Goal: Obtain resource: Download file/media

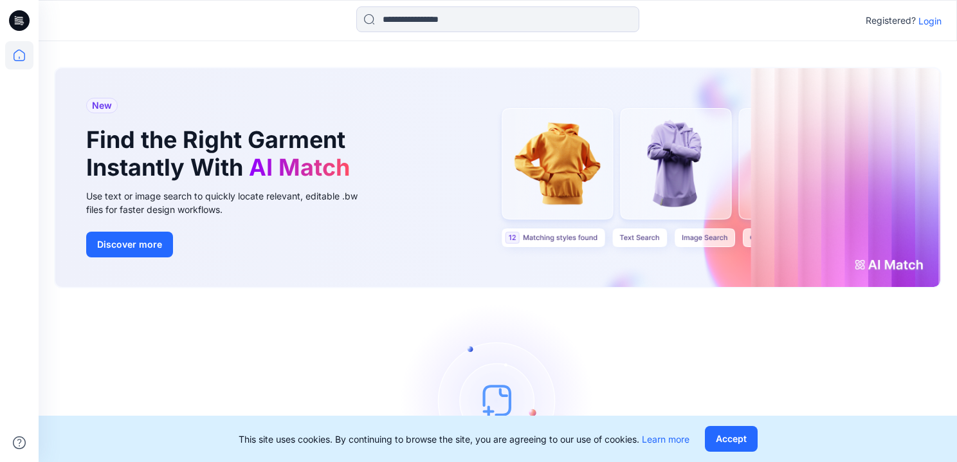
click at [928, 20] on p "Login" at bounding box center [930, 21] width 23 height 14
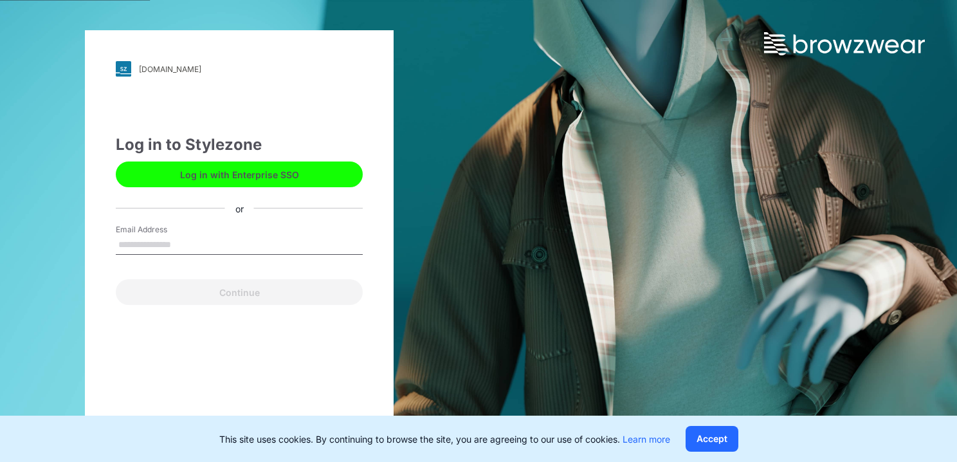
type input "**********"
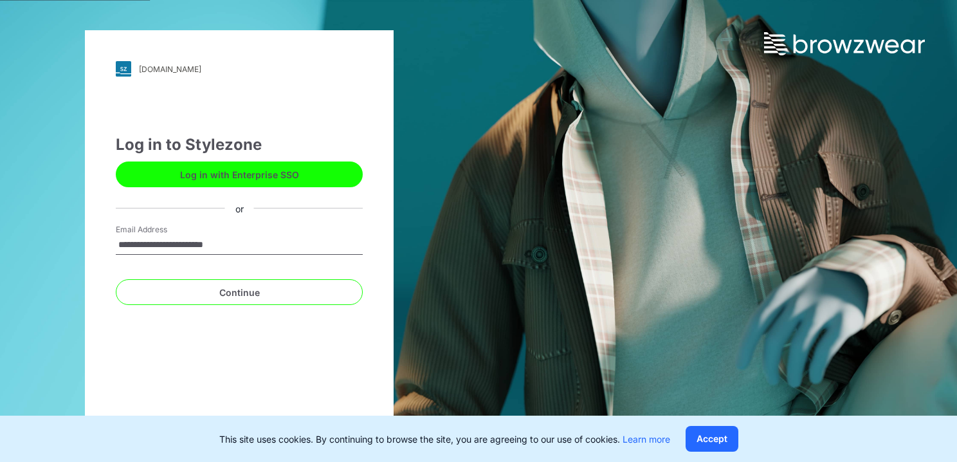
click at [239, 292] on button "Continue" at bounding box center [239, 292] width 247 height 26
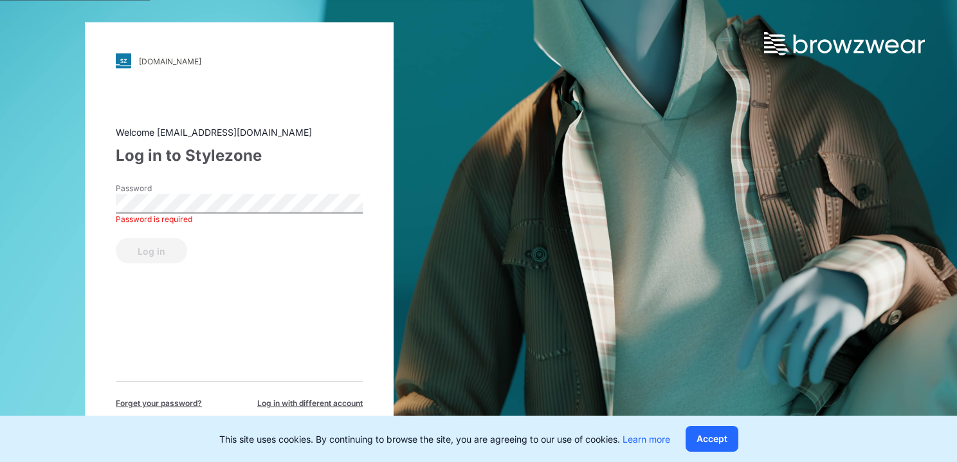
click at [151, 250] on button "Log in" at bounding box center [151, 251] width 71 height 26
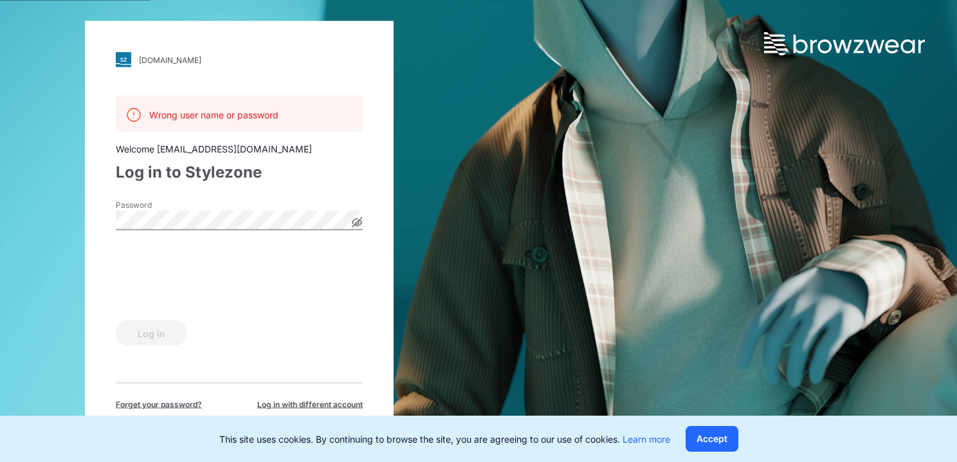
click at [355, 219] on icon at bounding box center [358, 222] width 10 height 10
click at [716, 438] on button "Accept" at bounding box center [712, 439] width 53 height 26
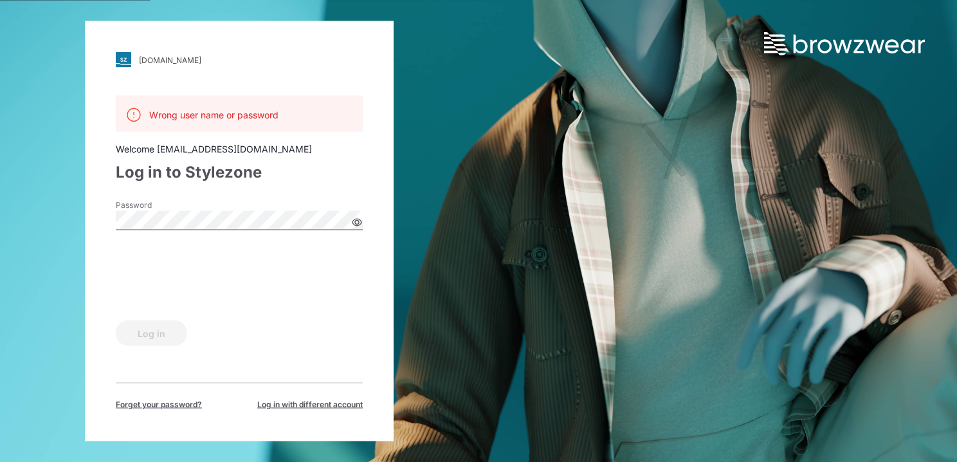
click at [162, 405] on span "Forget your password?" at bounding box center [159, 405] width 86 height 12
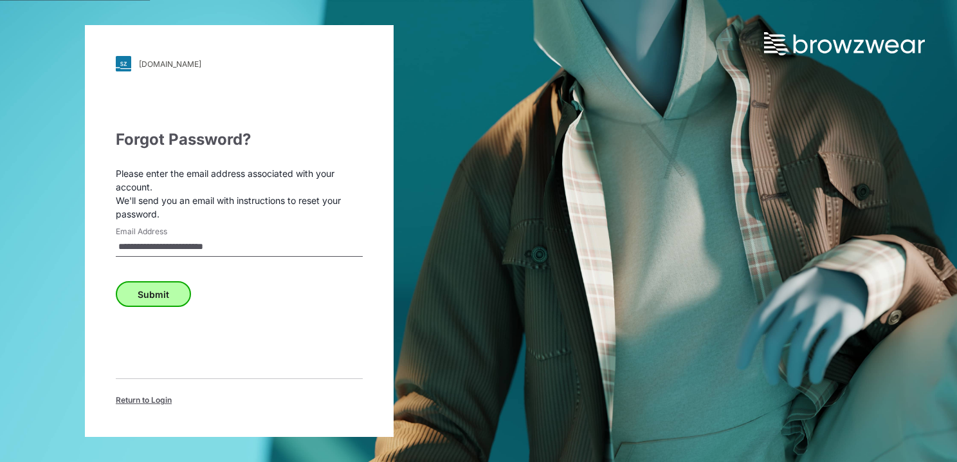
click at [147, 297] on button "Submit" at bounding box center [153, 294] width 75 height 26
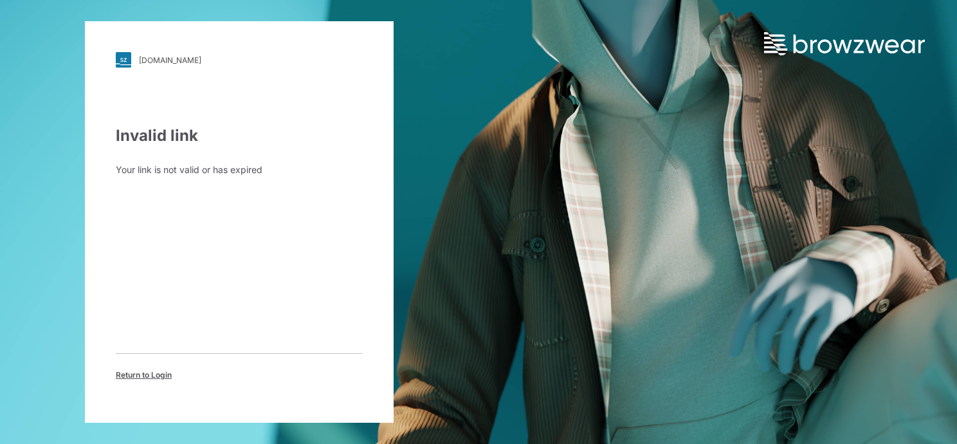
click at [157, 379] on span "Return to Login" at bounding box center [144, 375] width 56 height 12
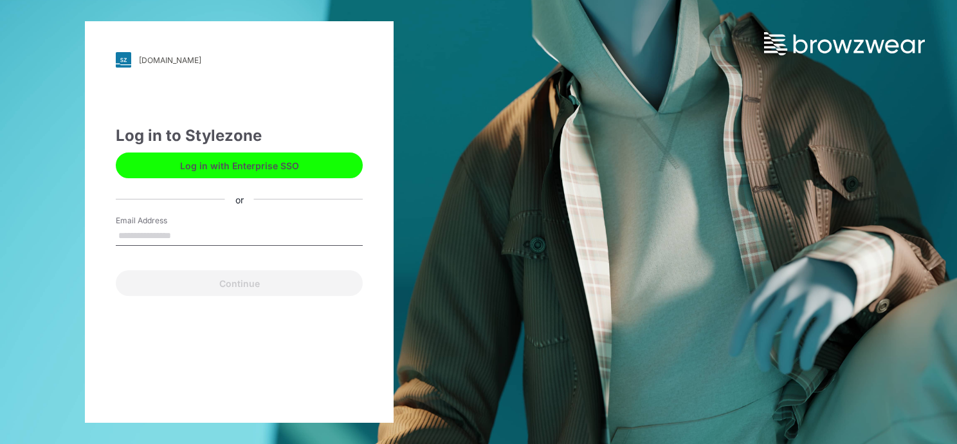
type input "**********"
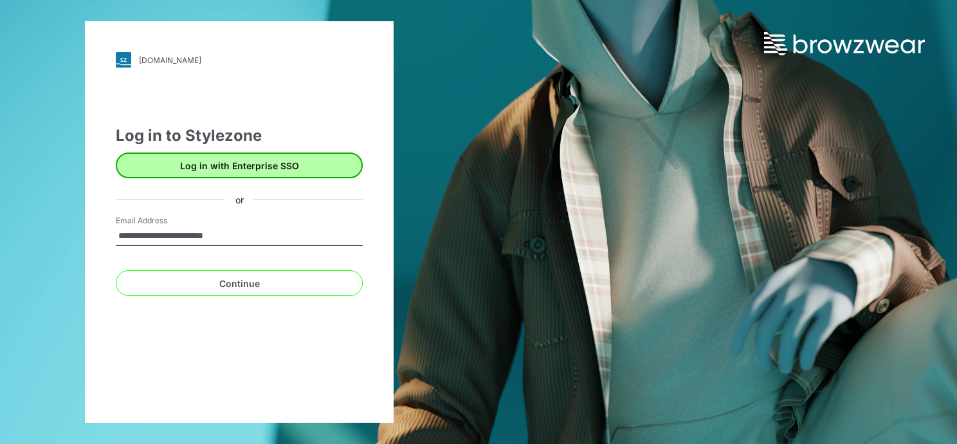
click at [284, 169] on button "Log in with Enterprise SSO" at bounding box center [239, 166] width 247 height 26
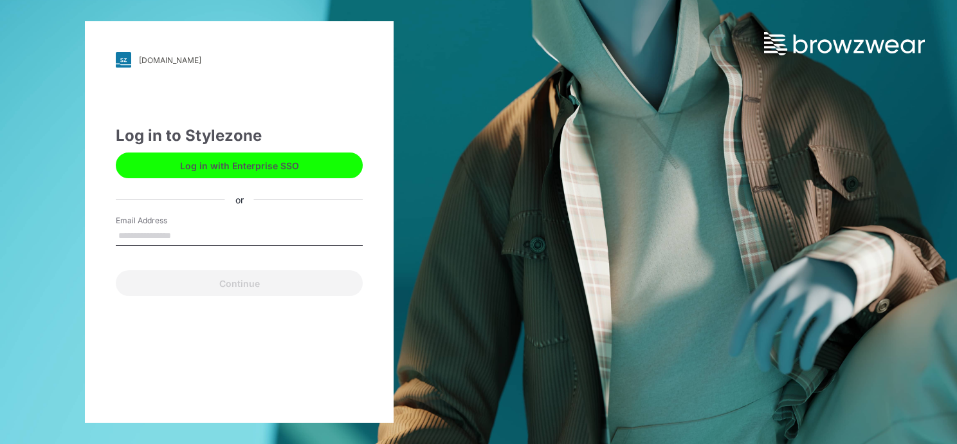
type input "**********"
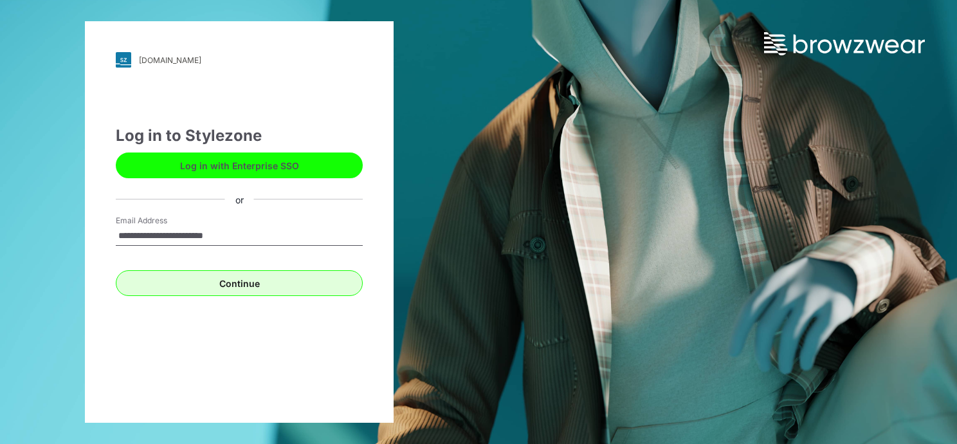
click at [261, 277] on button "Continue" at bounding box center [239, 283] width 247 height 26
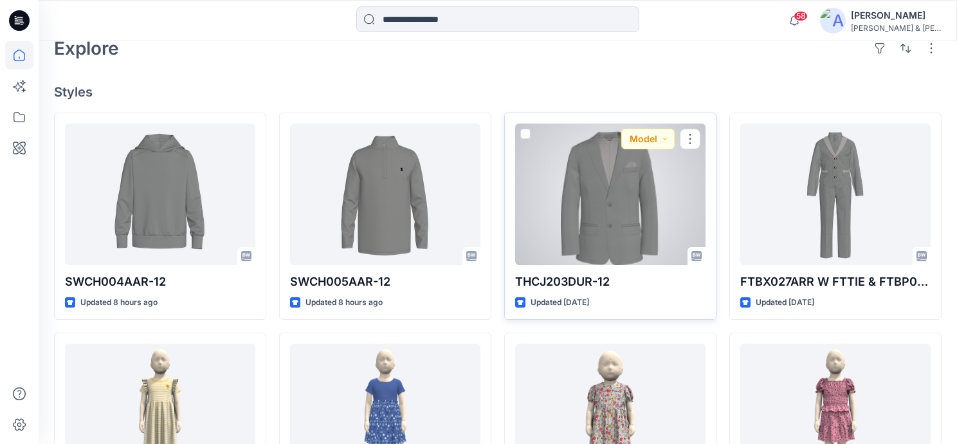
scroll to position [314, 0]
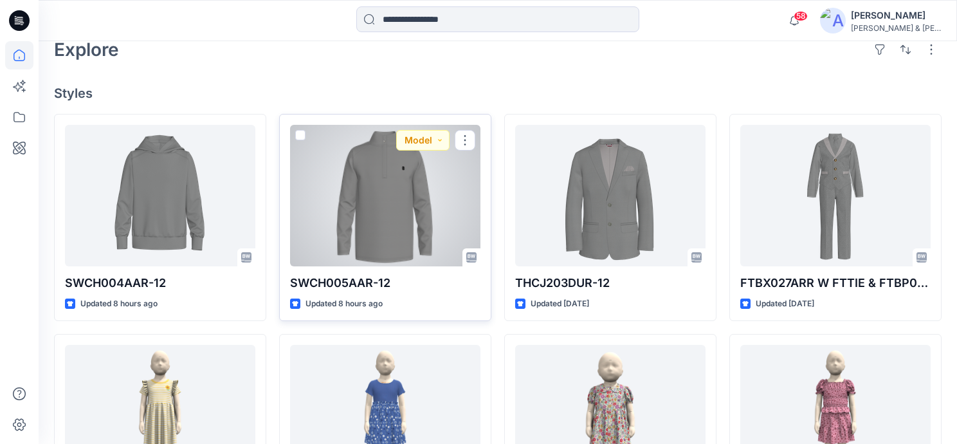
click at [394, 223] on div at bounding box center [385, 196] width 190 height 142
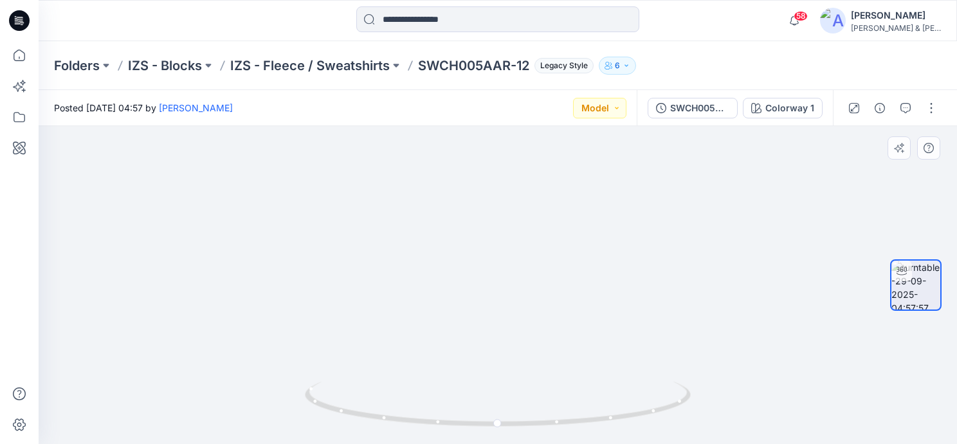
drag, startPoint x: 512, startPoint y: 185, endPoint x: 490, endPoint y: 377, distance: 192.9
click at [490, 377] on img at bounding box center [477, 185] width 1102 height 518
drag, startPoint x: 495, startPoint y: 229, endPoint x: 495, endPoint y: 371, distance: 141.6
click at [495, 371] on img at bounding box center [477, 256] width 1102 height 376
click at [693, 106] on div "SWCH005AAR-12" at bounding box center [699, 108] width 59 height 14
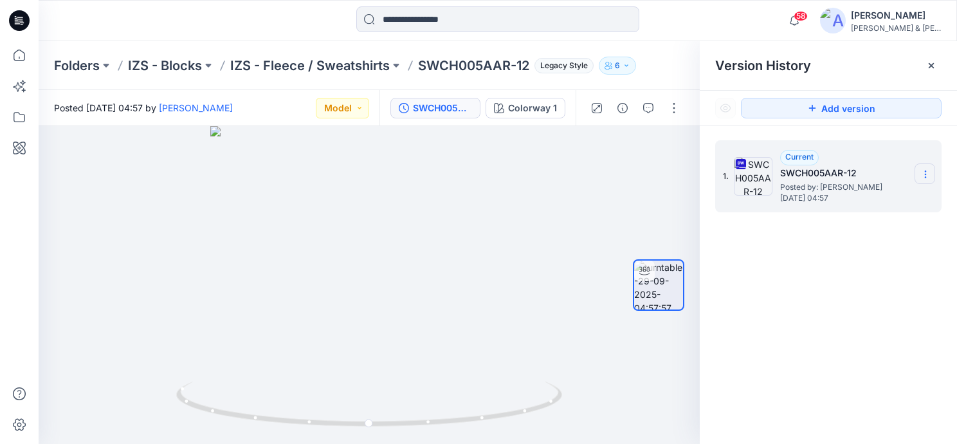
click at [926, 171] on icon at bounding box center [926, 174] width 10 height 10
click at [872, 199] on span "Download Source BW File" at bounding box center [861, 199] width 108 height 15
click at [930, 61] on icon at bounding box center [932, 65] width 10 height 10
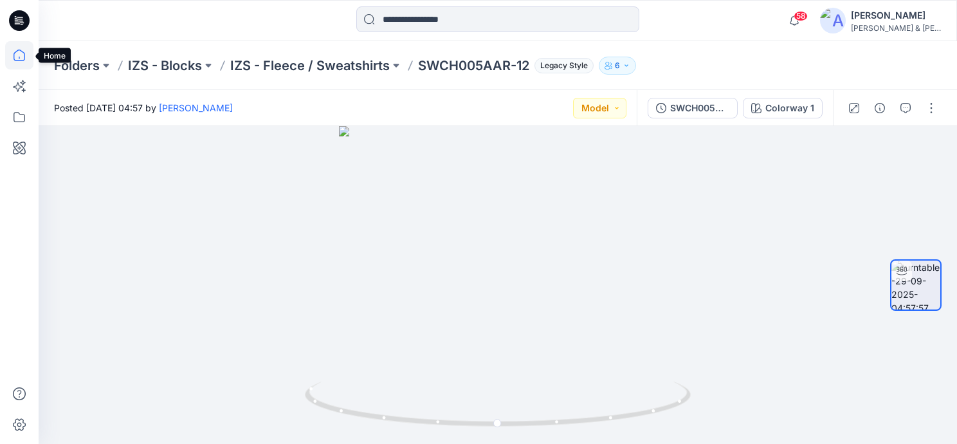
click at [15, 50] on icon at bounding box center [19, 55] width 28 height 28
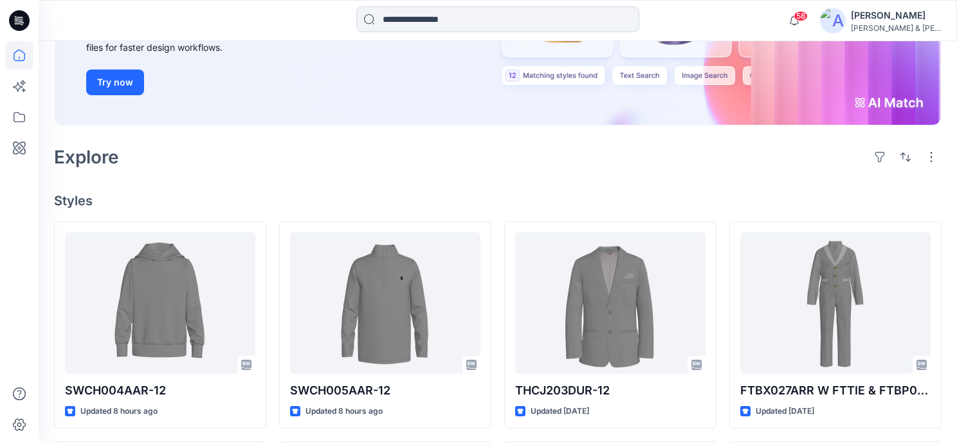
scroll to position [218, 0]
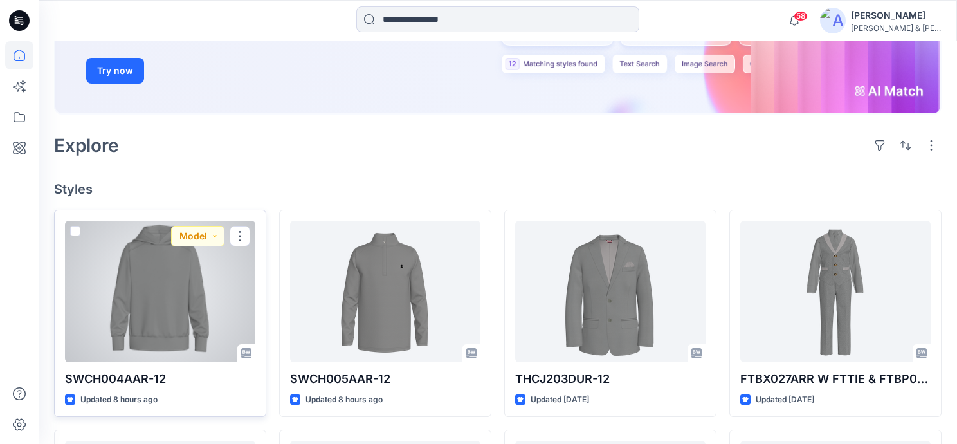
click at [185, 294] on div at bounding box center [160, 292] width 190 height 142
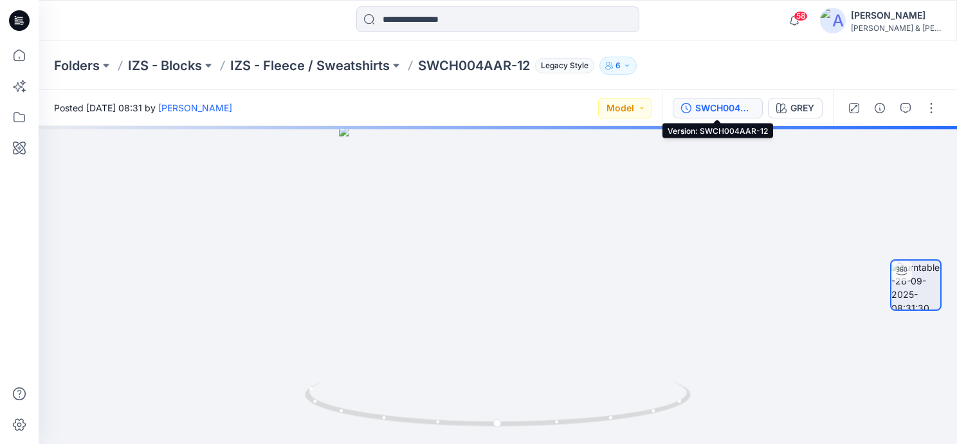
click at [734, 101] on div "SWCH004AAR-12" at bounding box center [725, 108] width 59 height 14
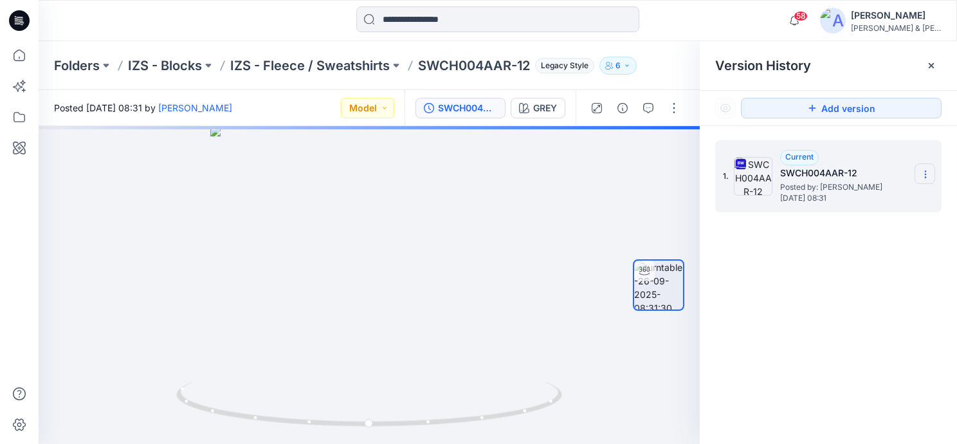
click at [924, 172] on icon at bounding box center [926, 174] width 10 height 10
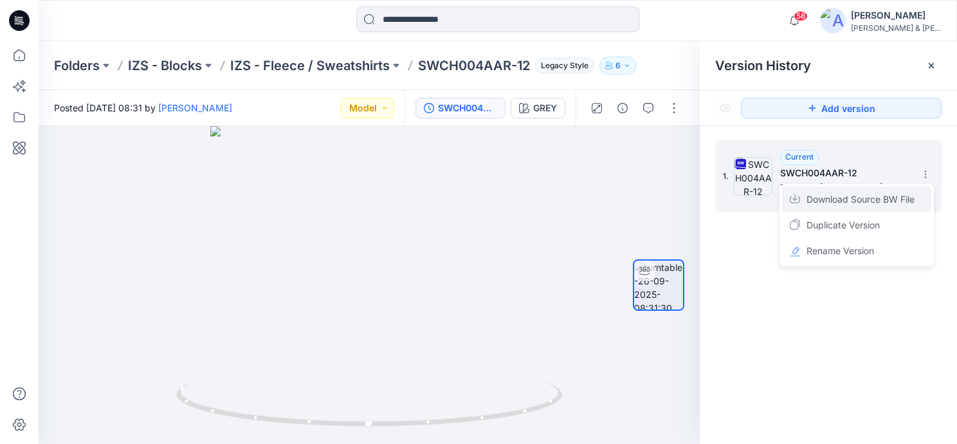
click at [873, 201] on span "Download Source BW File" at bounding box center [861, 199] width 108 height 15
click at [929, 64] on icon at bounding box center [931, 65] width 5 height 5
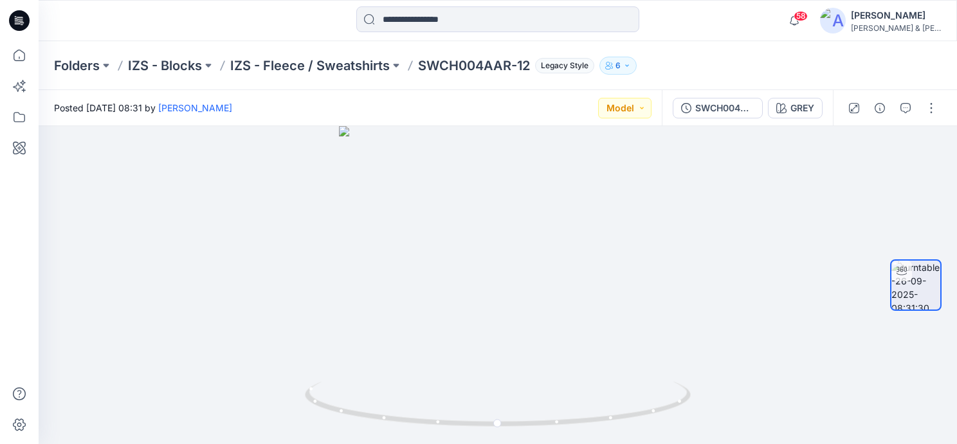
click at [731, 60] on div "Folders IZS - Blocks IZS - Fleece / Sweatshirts SWCH004AAR-12 Legacy Style 6" at bounding box center [448, 66] width 788 height 18
drag, startPoint x: 731, startPoint y: 60, endPoint x: 744, endPoint y: 50, distance: 16.6
click at [744, 50] on div "Folders IZS - Blocks IZS - Fleece / Sweatshirts SWCH004AAR-12 Legacy Style 6" at bounding box center [498, 65] width 919 height 49
